Goal: Task Accomplishment & Management: Complete application form

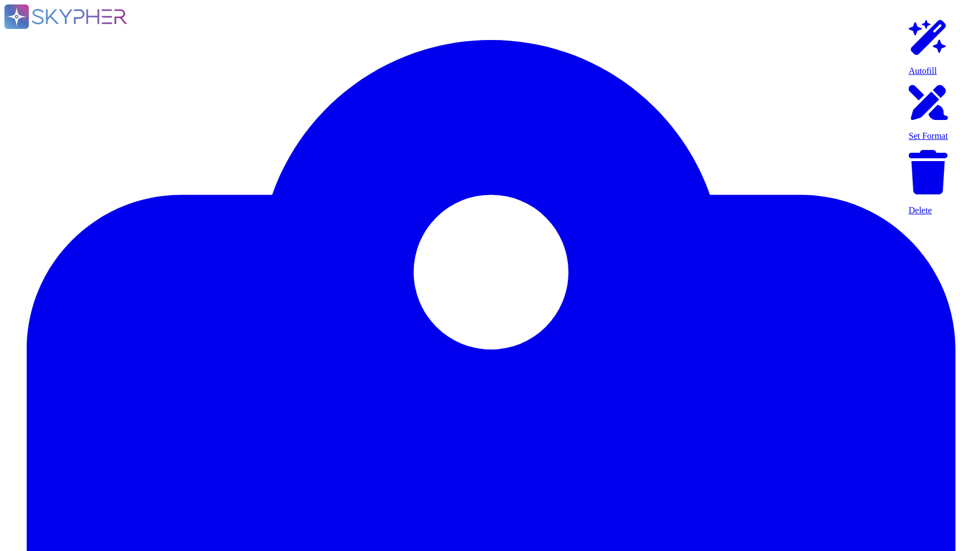
type textarea "Yes."
type textarea "Customer data stored by Adobe on the hosting provider includes strong tenant is…"
type textarea "Adobe's products and services' architecture diagrams are reviewed and updated, …"
type textarea "Multi-factor authentication (“MFA”) is required prior to obtaining access to Ad…"
type textarea "Not Enabled by default. Multi-factor authentication is available for client acc…"
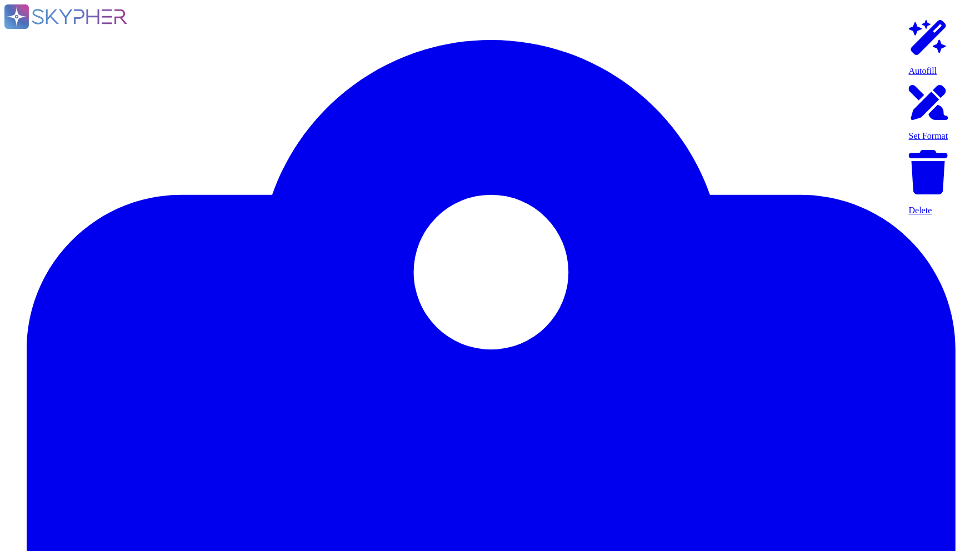
type textarea "Multi-factor authentication (“MFA”) is required prior to obtaining access to Ad…"
type textarea "Documented policies and procedures exist that cover unauthorized software insta…"
type textarea "Lo ipsumdolo sita CON 57734, Adipi'e Seddoeiusmo Temporin Utlabo etdolore mag a…"
type textarea "SaaS administrators and end users access the application through the same web i…"
type textarea "Yes we do all of the above - 2FA, audit trails, IP address filtering, firewalls…"
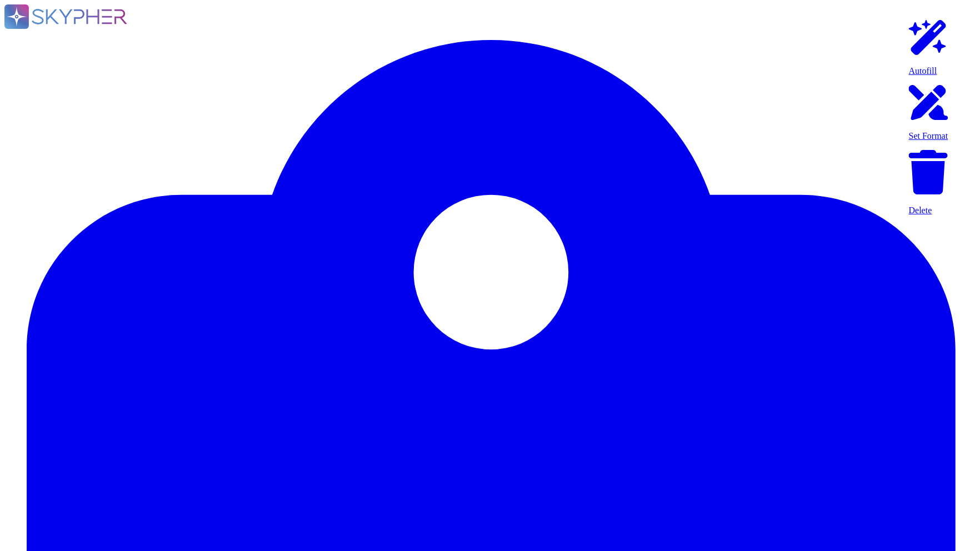
type textarea "Lo ipsumdolo sita CON 57734, Adipi'e Seddoeiusmo Temporin Utlabo etdolore mag a…"
